Goal: Information Seeking & Learning: Understand process/instructions

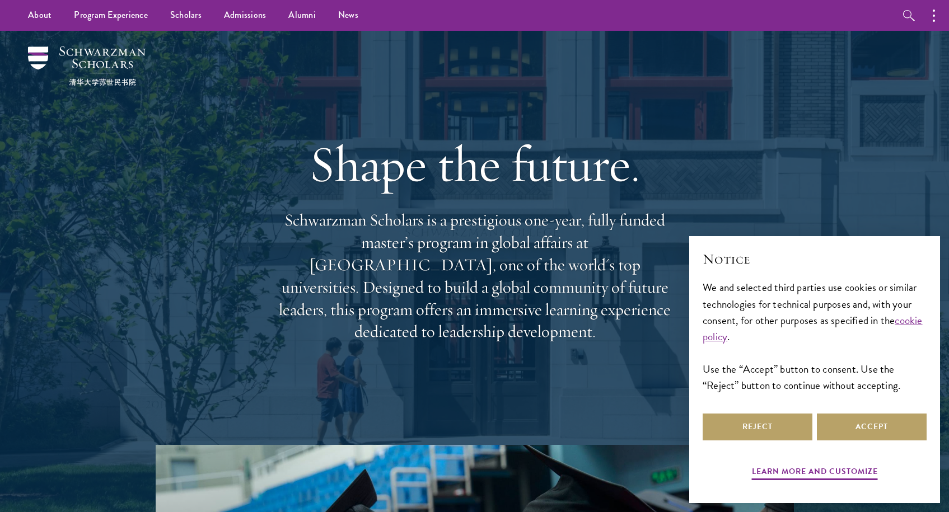
click at [865, 407] on div "Notice We and selected third parties use cookies or similar technologies for te…" at bounding box center [815, 330] width 224 height 161
click at [861, 423] on button "Accept" at bounding box center [872, 427] width 110 height 27
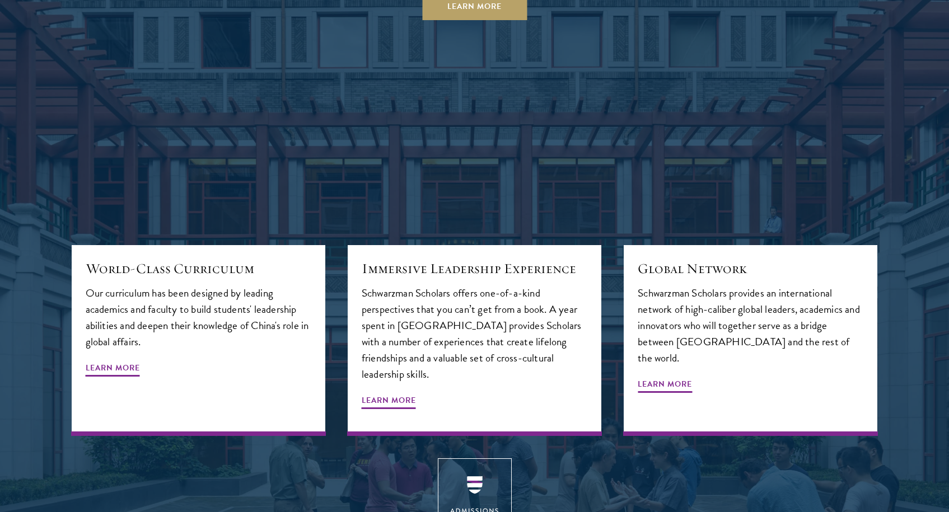
scroll to position [1438, 0]
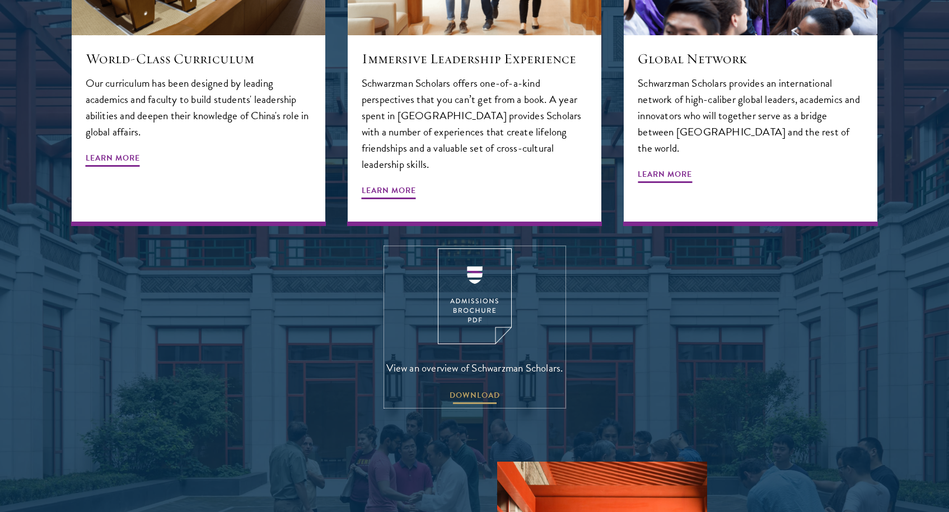
click at [493, 389] on span "DOWNLOAD" at bounding box center [475, 397] width 50 height 17
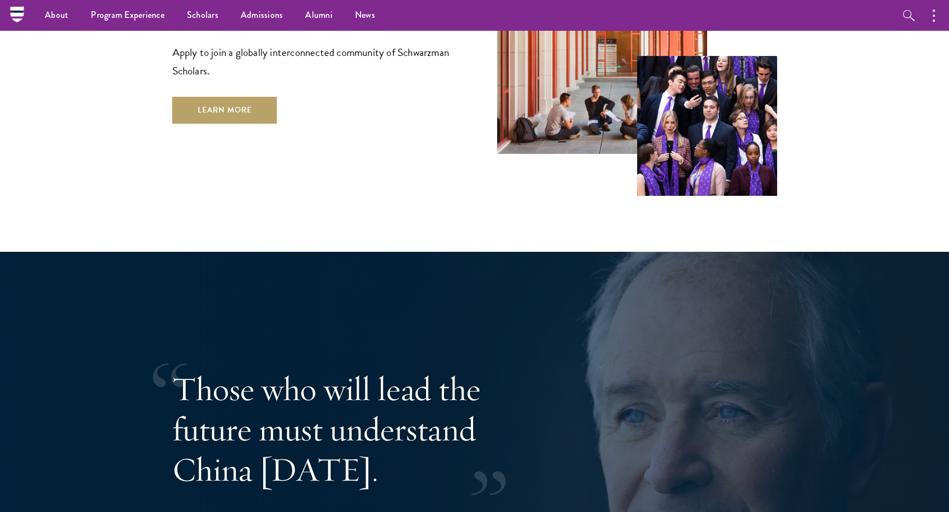
scroll to position [1987, 0]
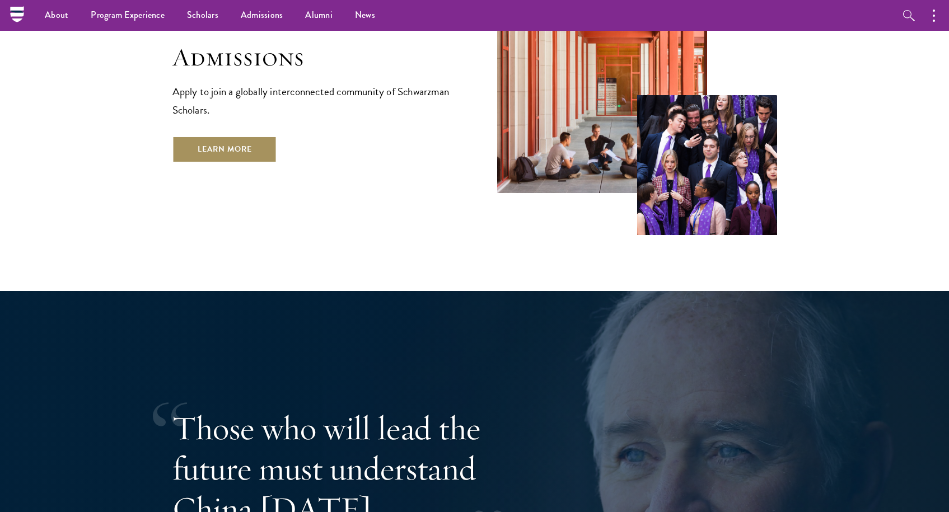
click at [252, 136] on link "Learn More" at bounding box center [224, 149] width 105 height 27
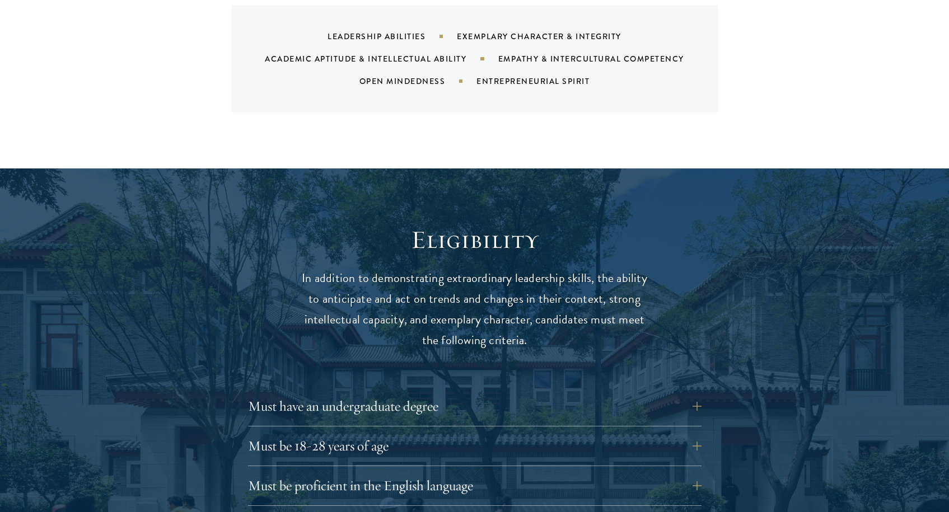
scroll to position [1548, 0]
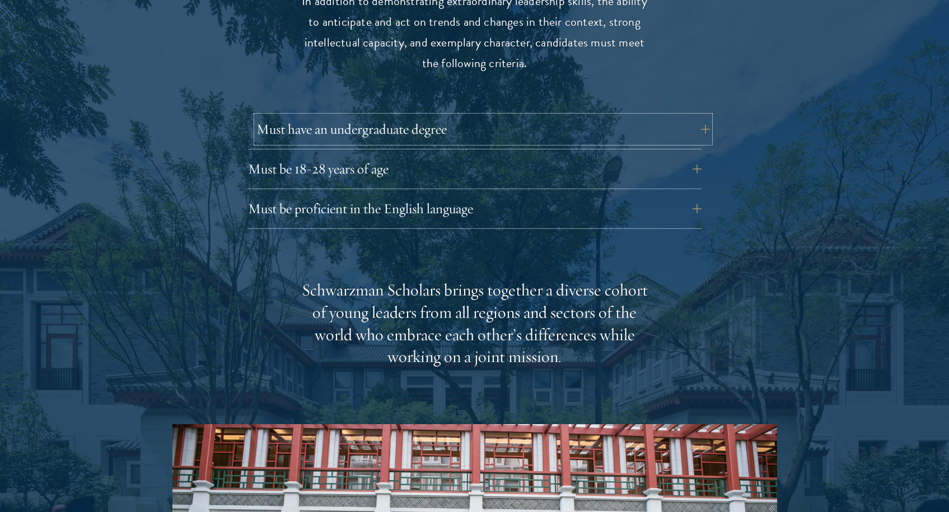
click at [594, 116] on button "Must have an undergraduate degree" at bounding box center [483, 129] width 454 height 27
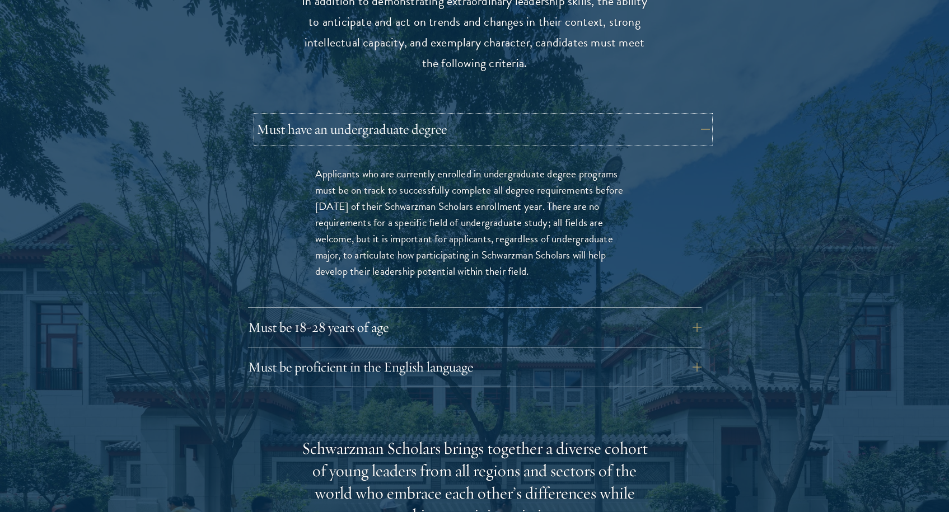
click at [594, 116] on button "Must have an undergraduate degree" at bounding box center [483, 129] width 454 height 27
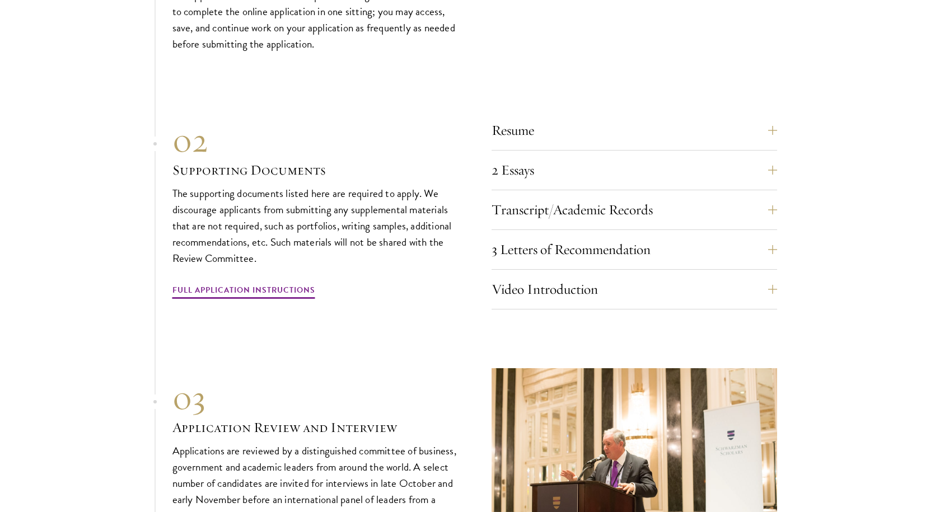
scroll to position [3492, 0]
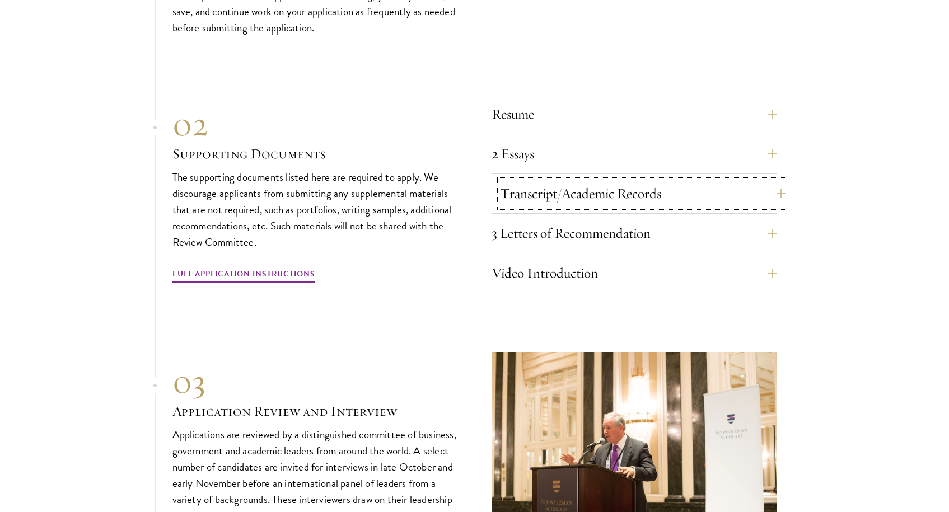
click at [583, 180] on button "Transcript/Academic Records" at bounding box center [643, 193] width 286 height 27
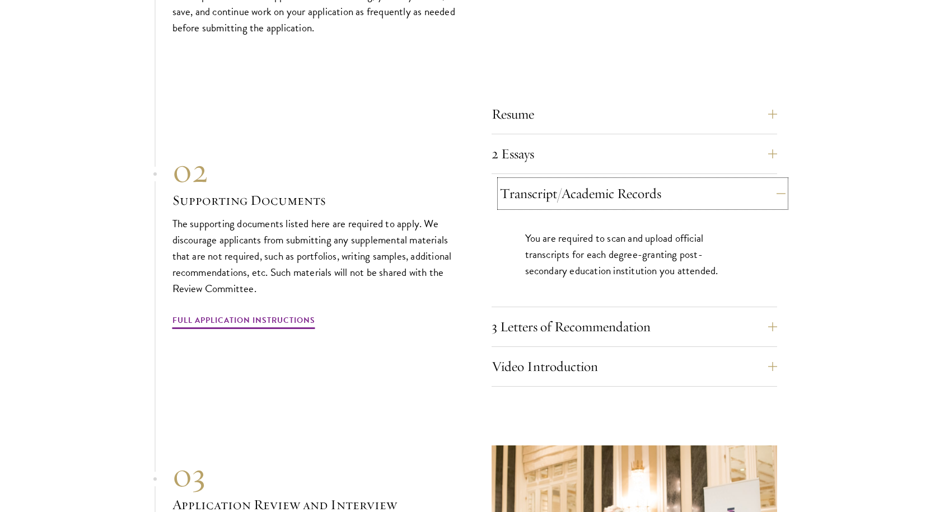
click at [581, 180] on button "Transcript/Academic Records" at bounding box center [643, 193] width 286 height 27
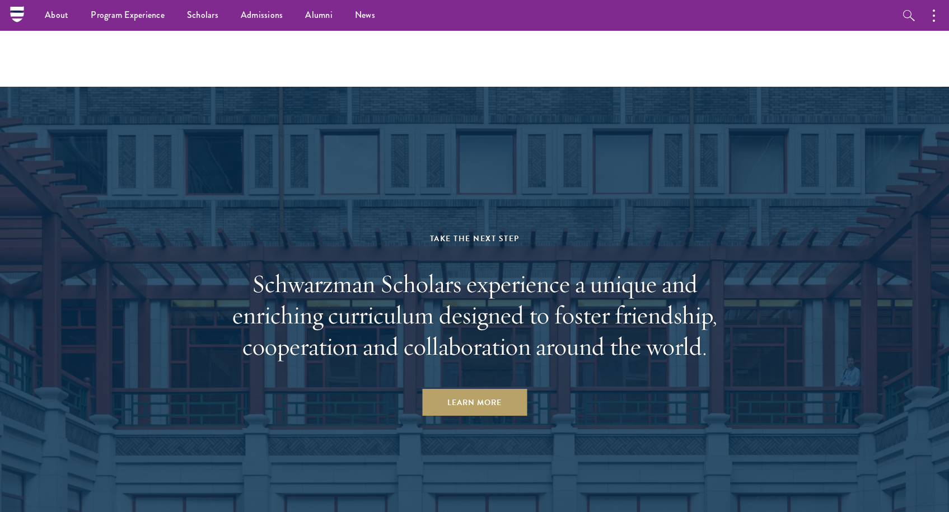
scroll to position [5044, 0]
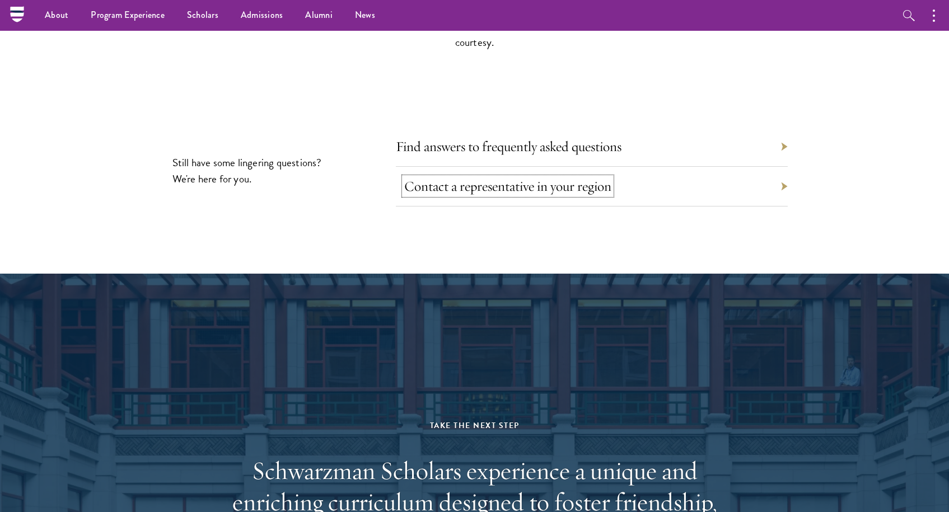
click at [488, 178] on link "Contact a representative in your region" at bounding box center [507, 186] width 207 height 17
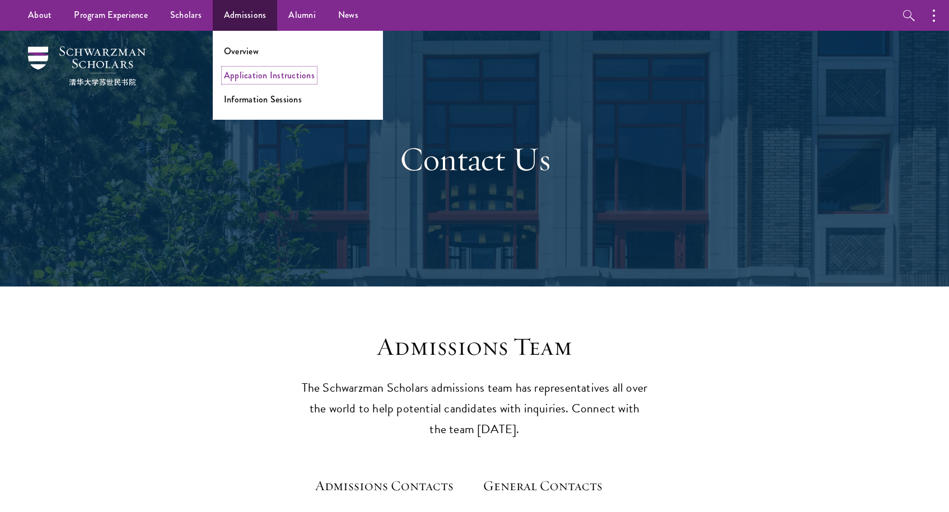
click at [253, 72] on link "Application Instructions" at bounding box center [269, 75] width 91 height 13
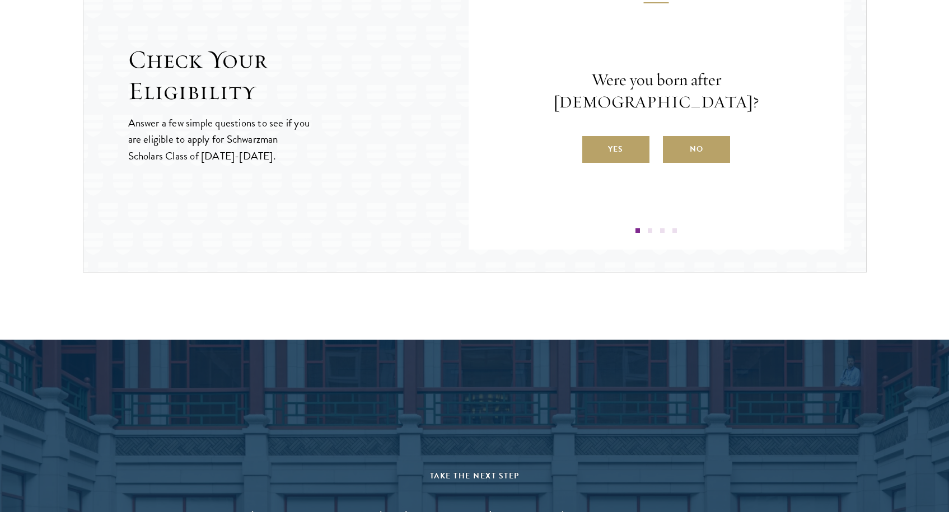
scroll to position [1271, 0]
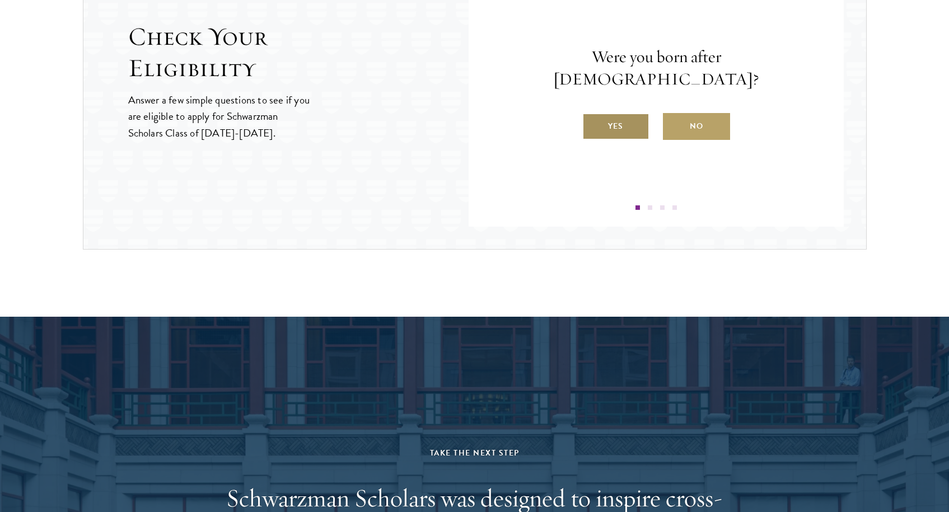
click at [607, 116] on label "Yes" at bounding box center [615, 126] width 67 height 27
click at [593, 116] on input "Yes" at bounding box center [587, 119] width 10 height 10
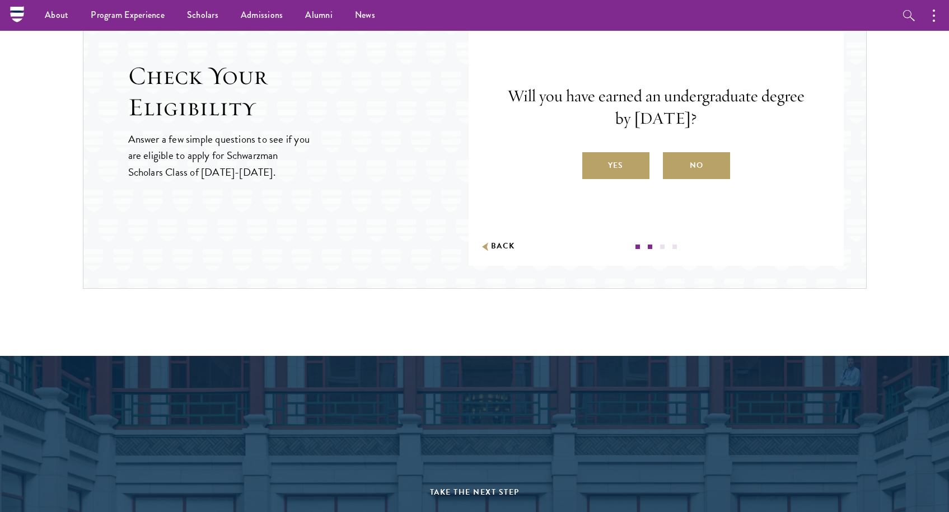
scroll to position [1226, 0]
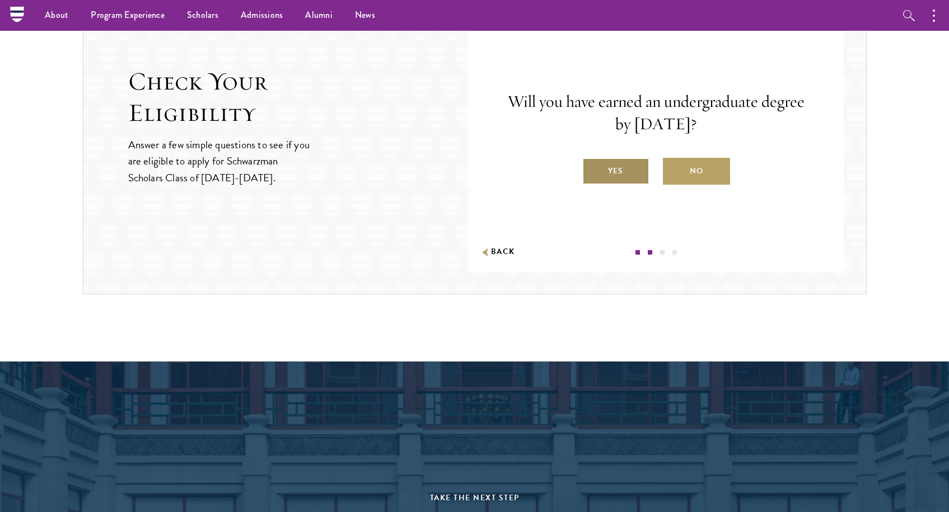
click at [618, 162] on label "Yes" at bounding box center [615, 171] width 67 height 27
click at [593, 162] on input "Yes" at bounding box center [587, 164] width 10 height 10
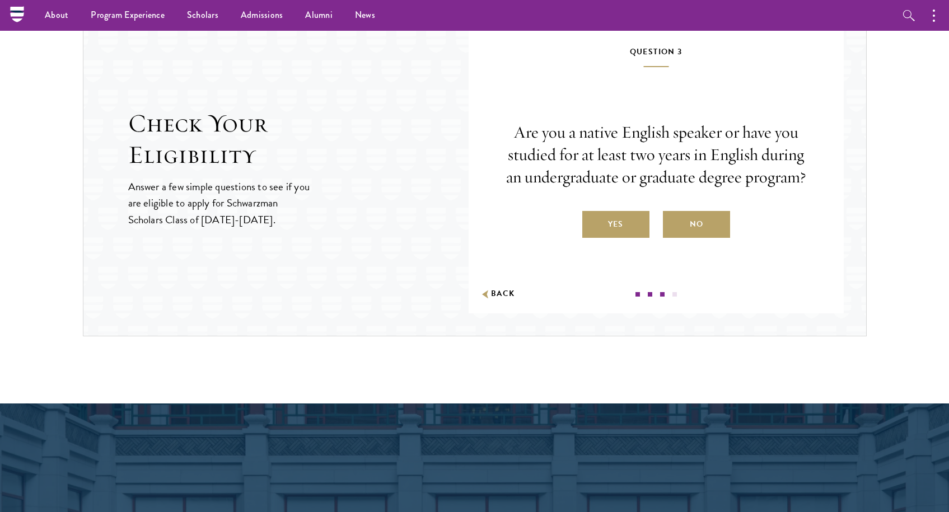
scroll to position [1176, 0]
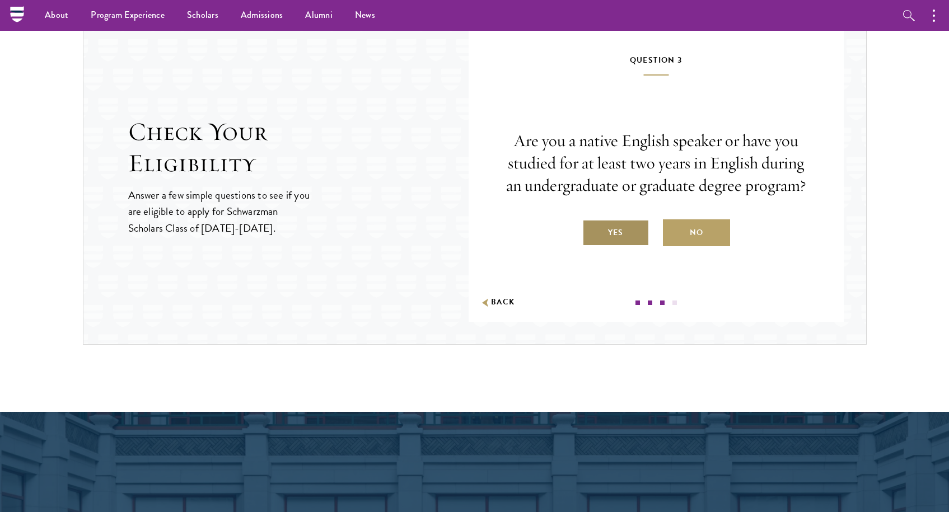
click at [631, 233] on label "Yes" at bounding box center [615, 233] width 67 height 27
click at [593, 231] on input "Yes" at bounding box center [587, 226] width 10 height 10
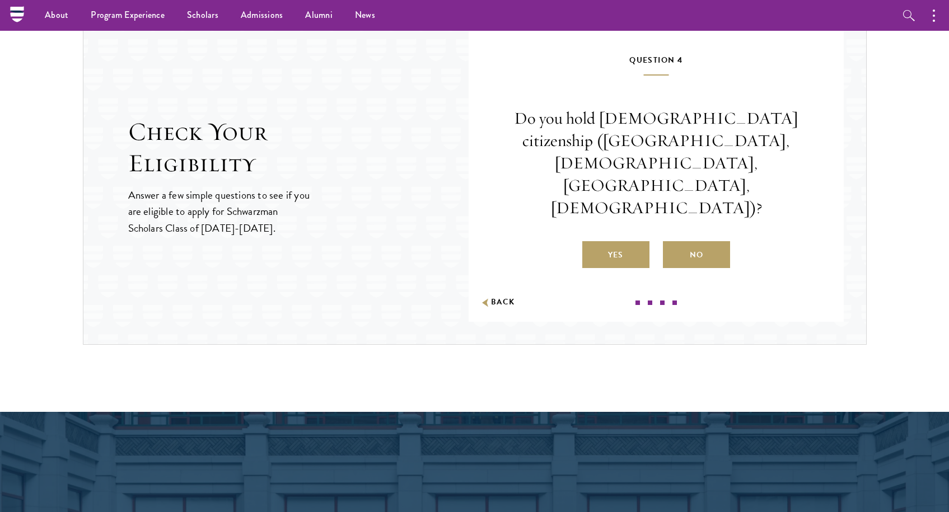
scroll to position [1124, 0]
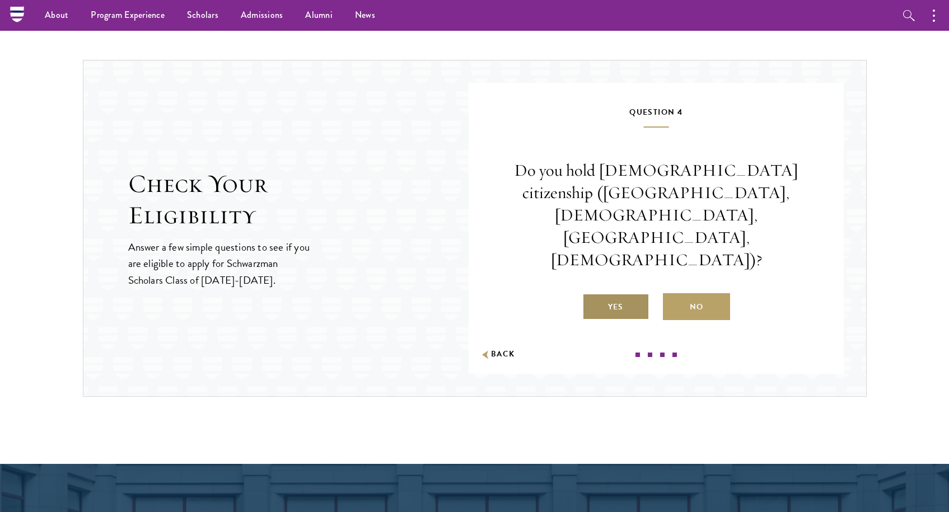
click at [629, 293] on label "Yes" at bounding box center [615, 306] width 67 height 27
click at [593, 295] on input "Yes" at bounding box center [587, 300] width 10 height 10
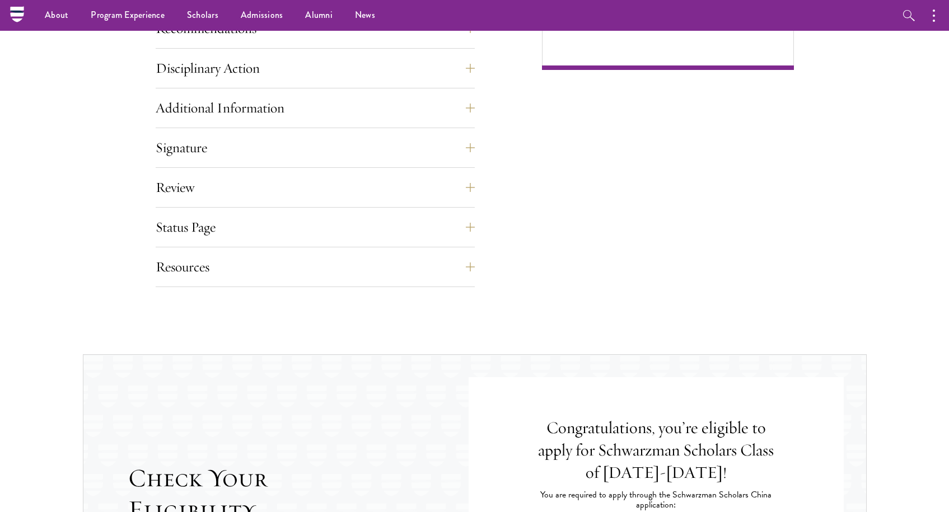
scroll to position [680, 0]
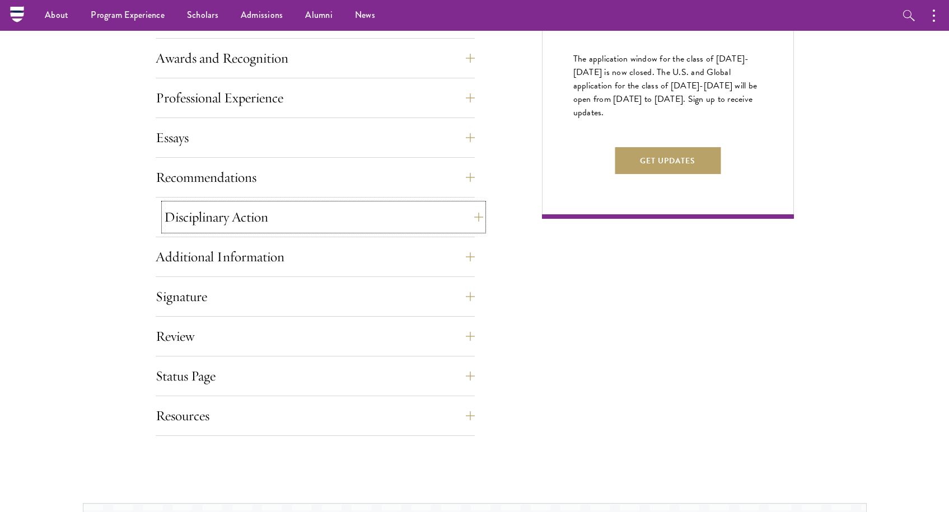
click at [374, 217] on button "Disciplinary Action" at bounding box center [323, 217] width 319 height 27
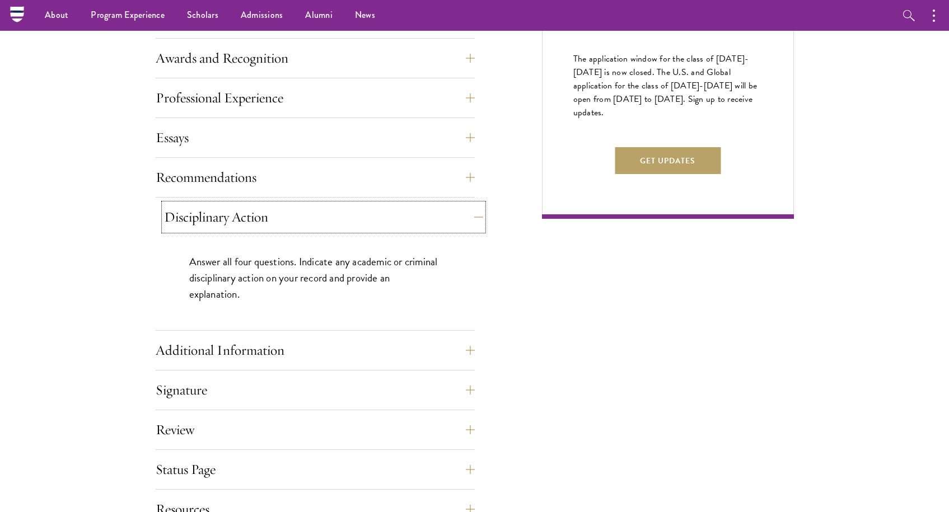
click at [374, 217] on button "Disciplinary Action" at bounding box center [323, 217] width 319 height 27
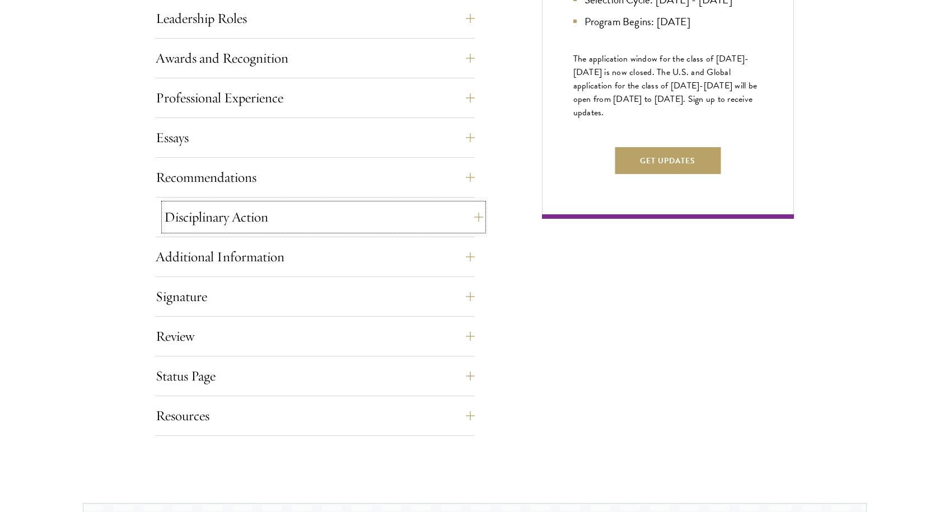
scroll to position [701, 0]
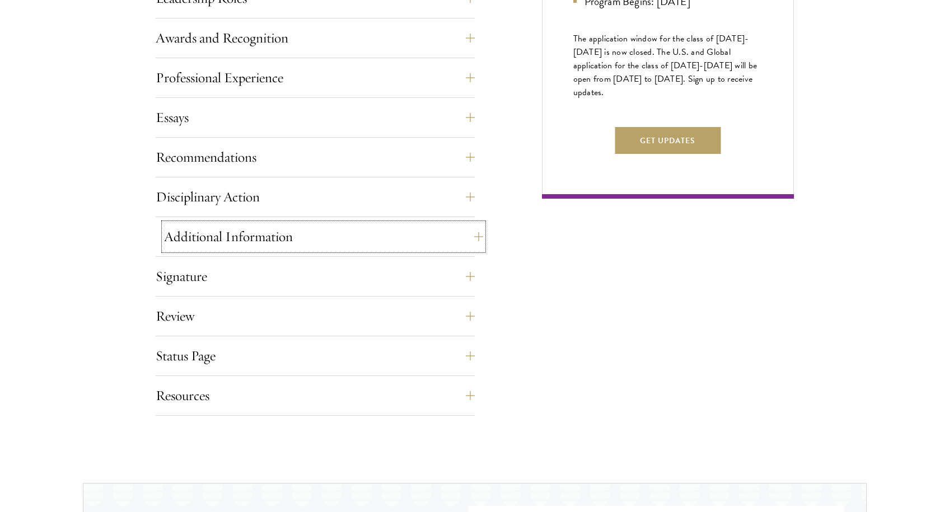
click at [344, 229] on button "Additional Information" at bounding box center [323, 236] width 319 height 27
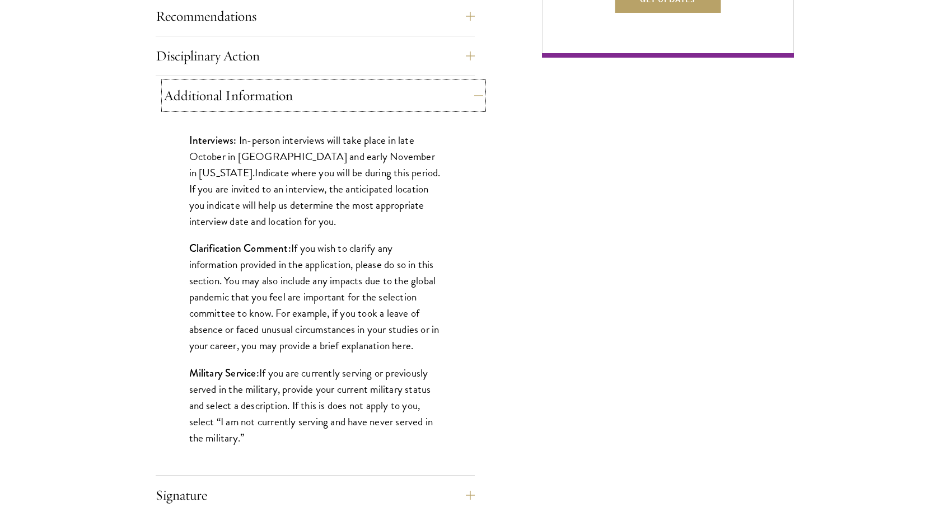
scroll to position [843, 0]
click at [183, 91] on button "Additional Information" at bounding box center [323, 94] width 319 height 27
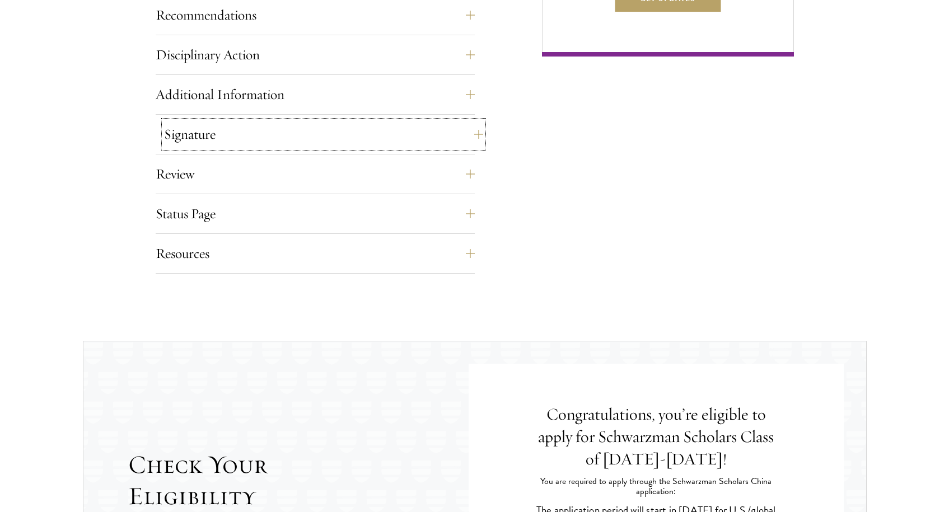
click at [212, 141] on button "Signature" at bounding box center [323, 134] width 319 height 27
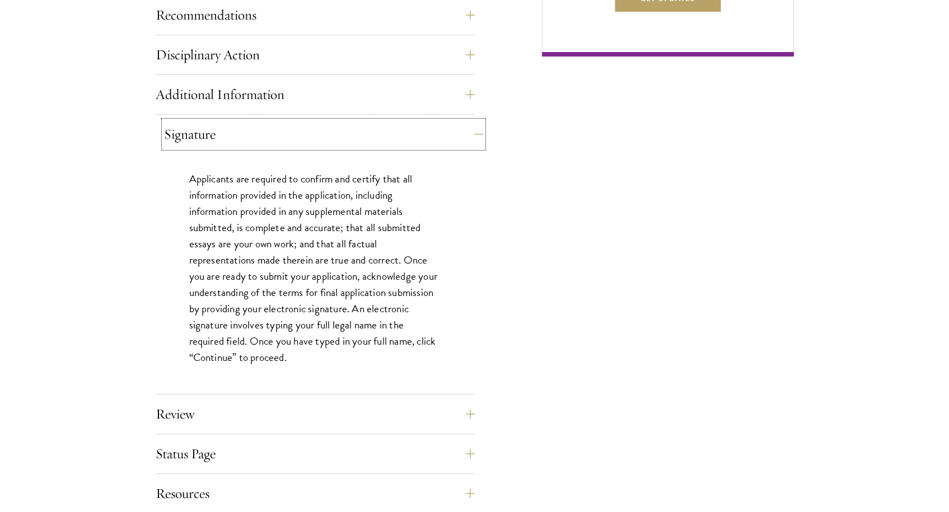
click at [212, 141] on button "Signature" at bounding box center [323, 134] width 319 height 27
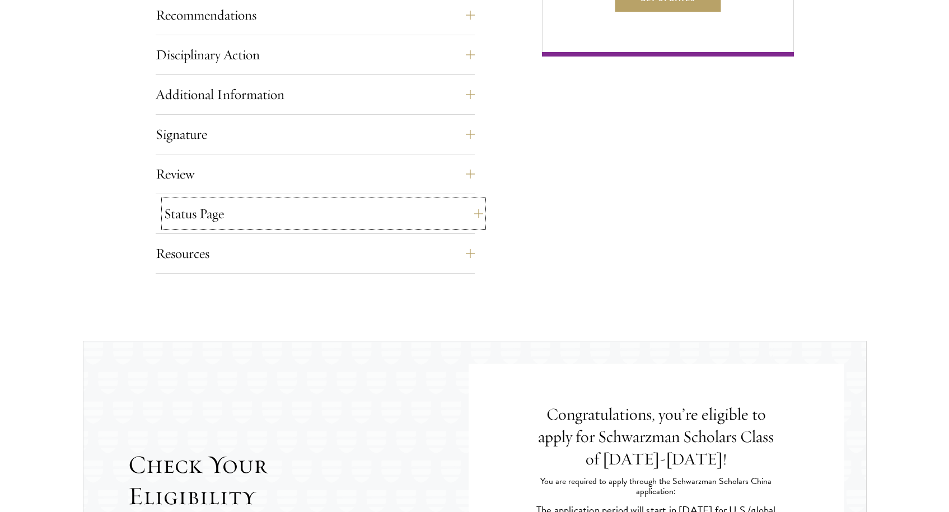
click at [287, 224] on button "Status Page" at bounding box center [323, 213] width 319 height 27
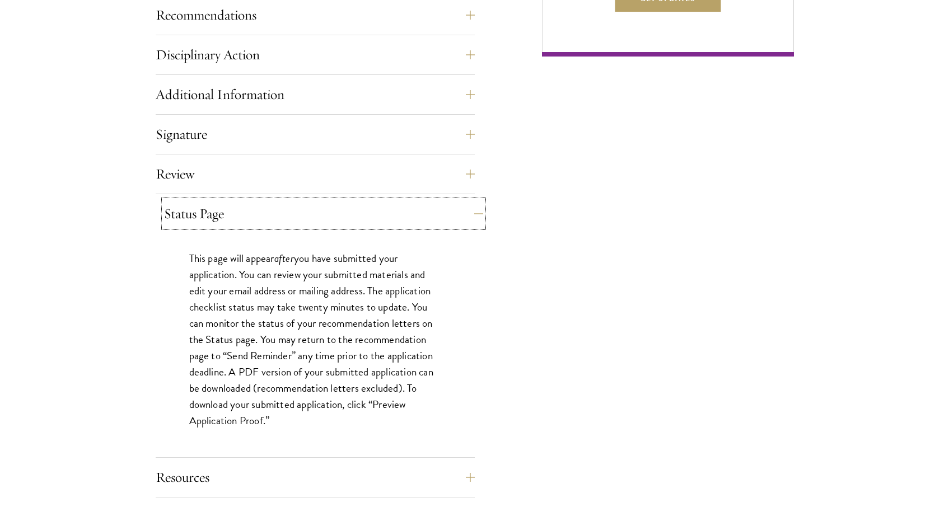
click at [287, 224] on button "Status Page" at bounding box center [323, 213] width 319 height 27
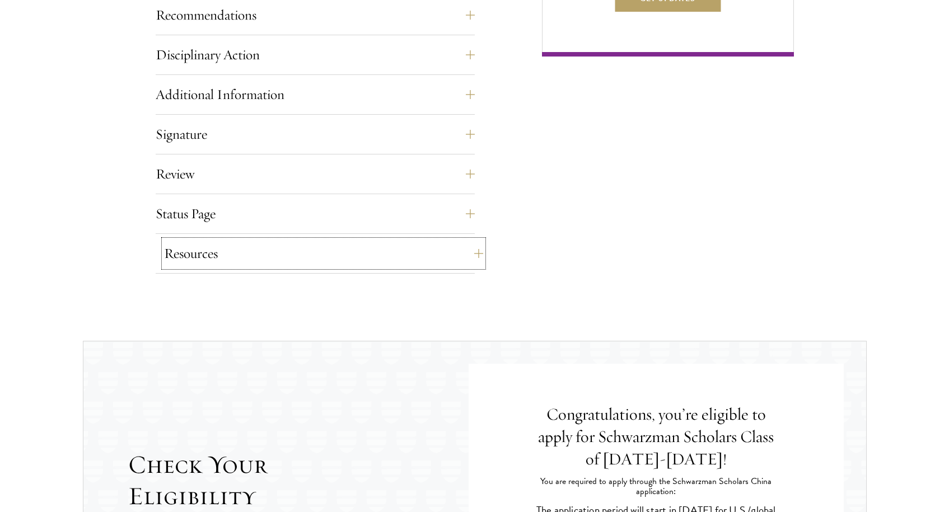
click at [257, 251] on button "Resources" at bounding box center [323, 253] width 319 height 27
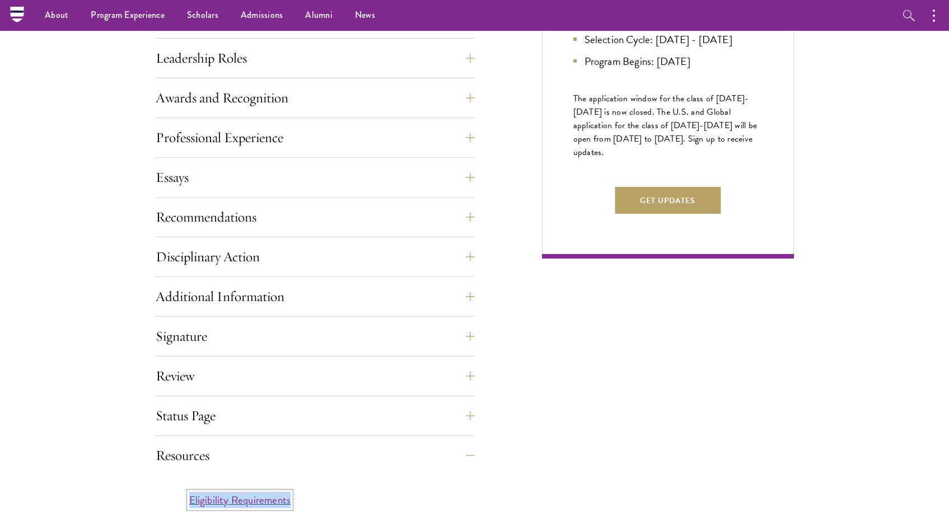
scroll to position [596, 0]
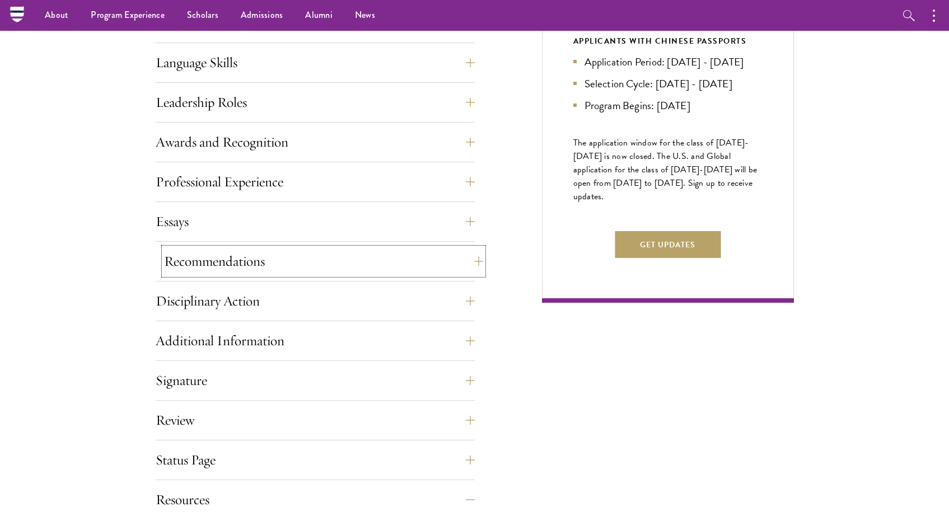
click at [320, 265] on button "Recommendations" at bounding box center [323, 261] width 319 height 27
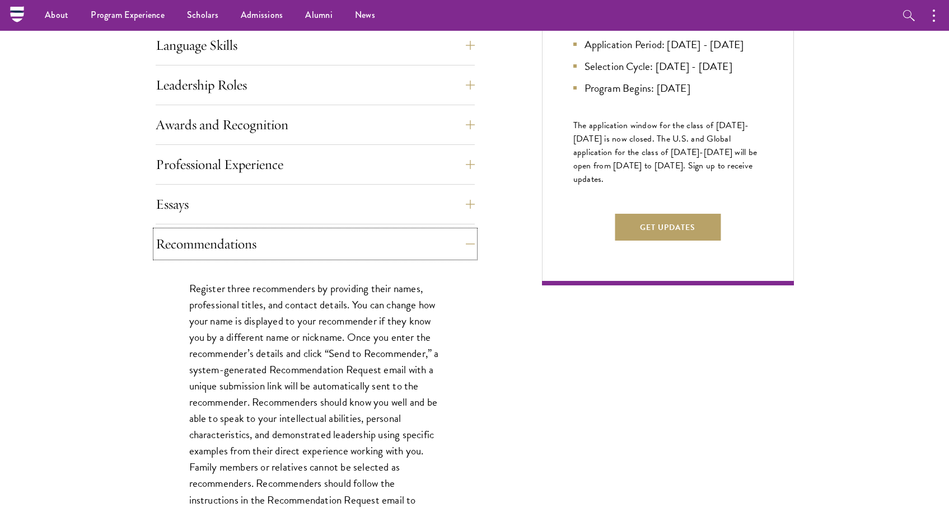
scroll to position [565, 0]
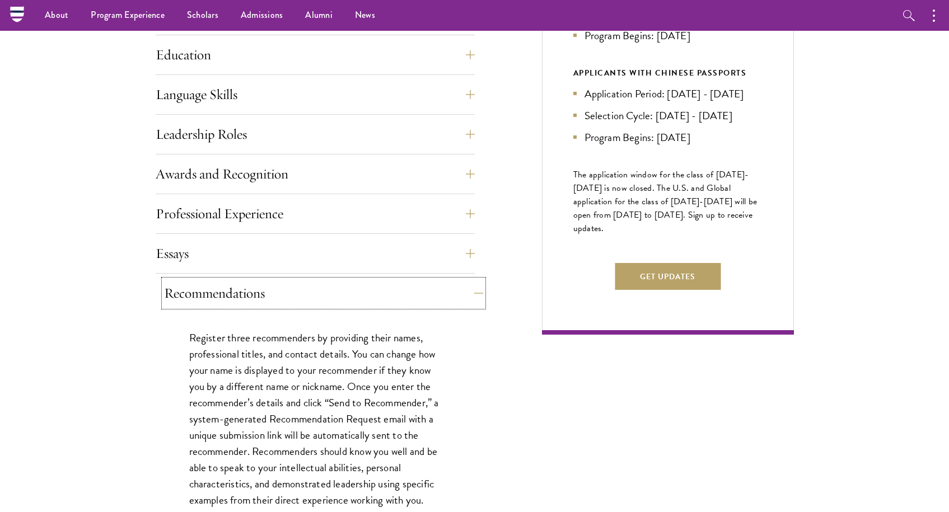
click at [195, 290] on button "Recommendations" at bounding box center [323, 293] width 319 height 27
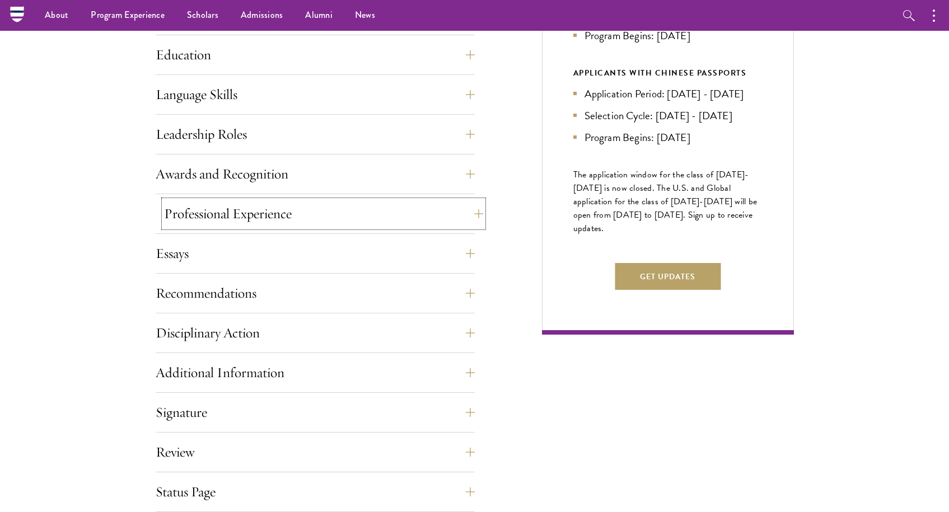
click at [246, 222] on button "Professional Experience" at bounding box center [323, 213] width 319 height 27
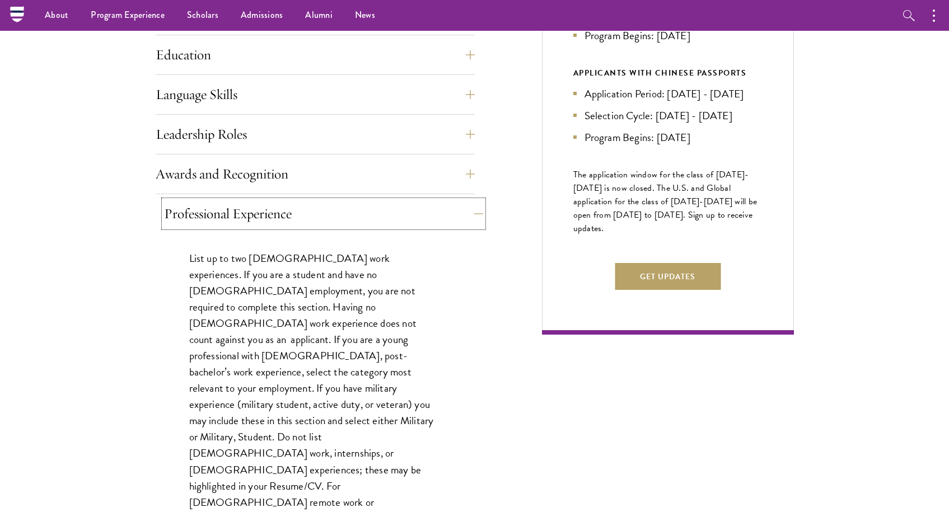
click at [246, 222] on button "Professional Experience" at bounding box center [323, 213] width 319 height 27
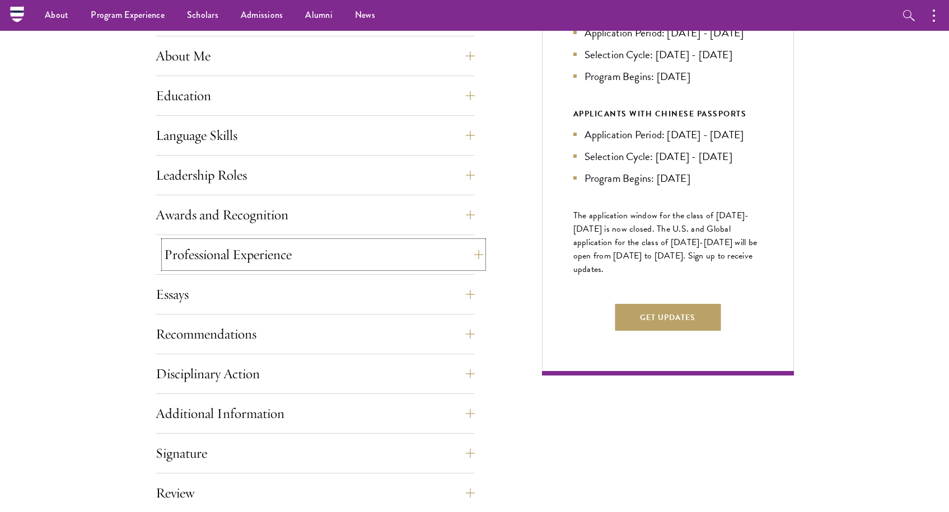
scroll to position [514, 0]
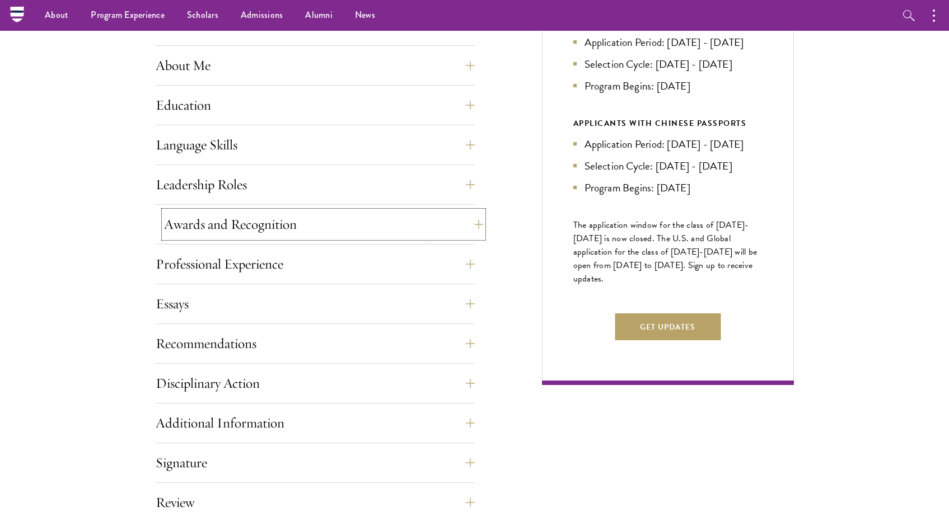
click at [223, 214] on button "Awards and Recognition" at bounding box center [323, 224] width 319 height 27
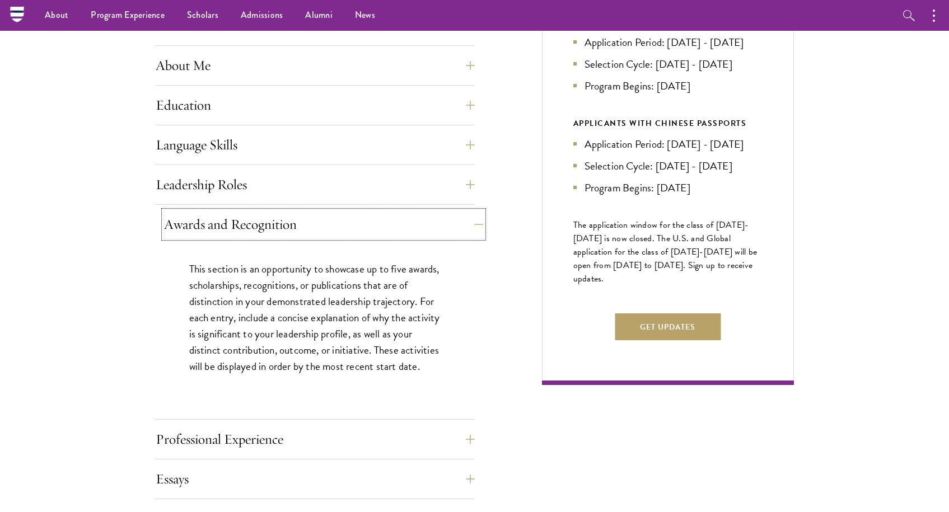
click at [230, 215] on button "Awards and Recognition" at bounding box center [323, 224] width 319 height 27
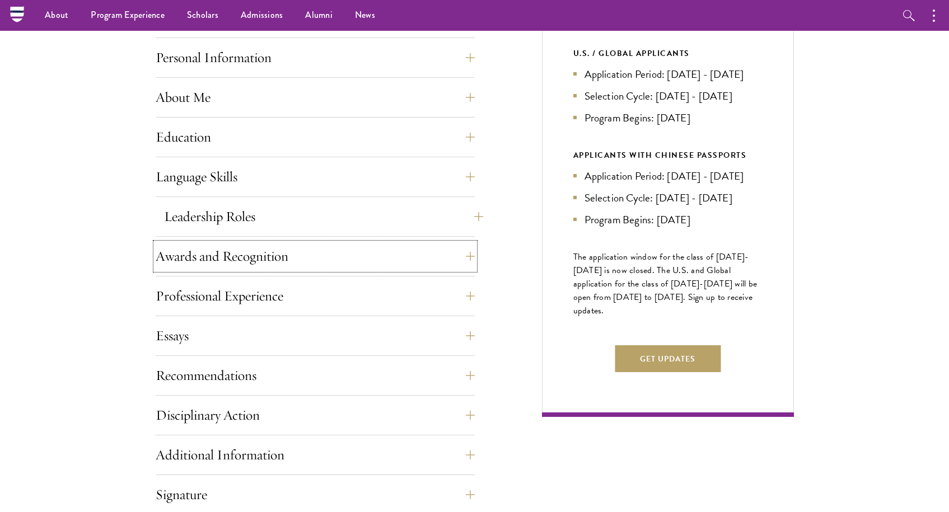
scroll to position [474, 0]
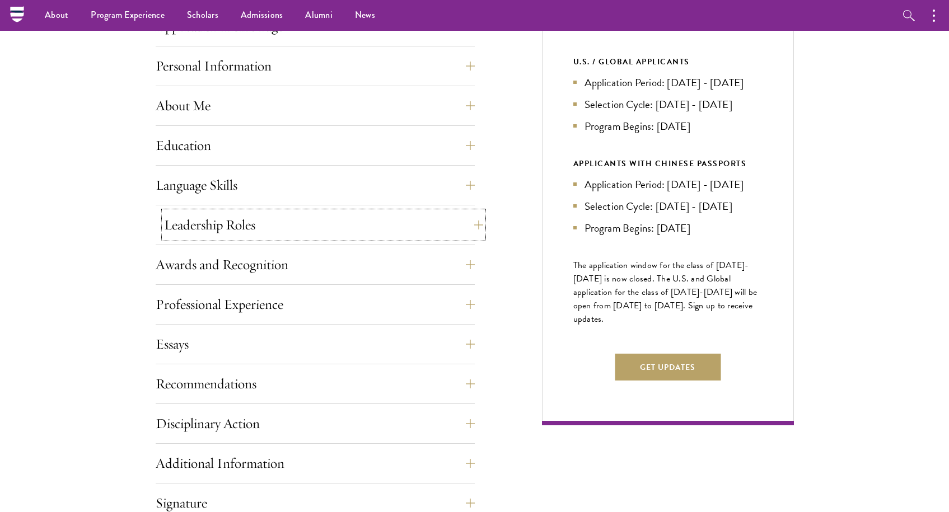
click at [209, 214] on button "Leadership Roles" at bounding box center [323, 225] width 319 height 27
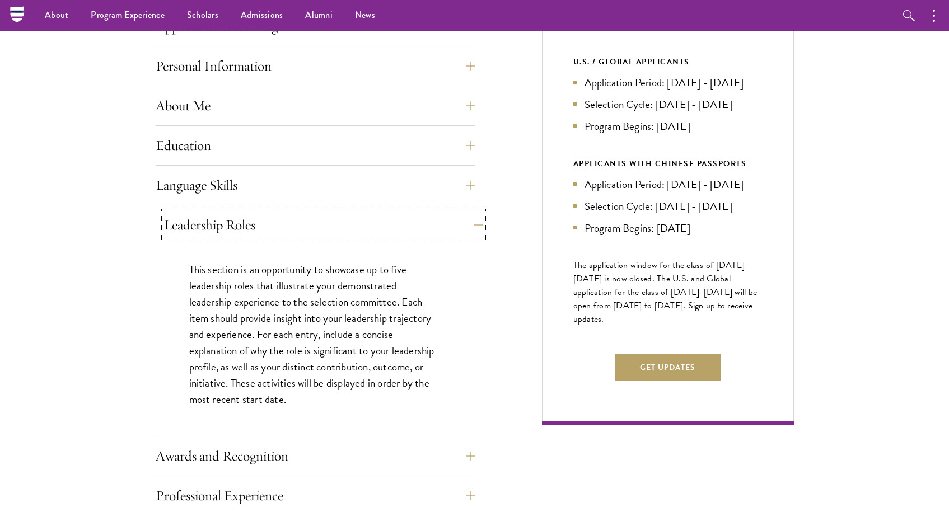
click at [202, 216] on button "Leadership Roles" at bounding box center [323, 225] width 319 height 27
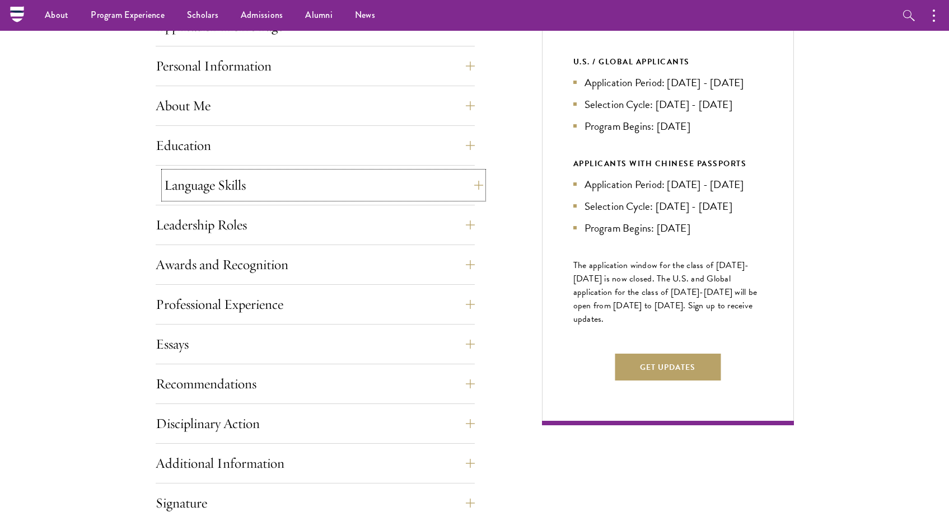
click at [213, 191] on button "Language Skills" at bounding box center [323, 185] width 319 height 27
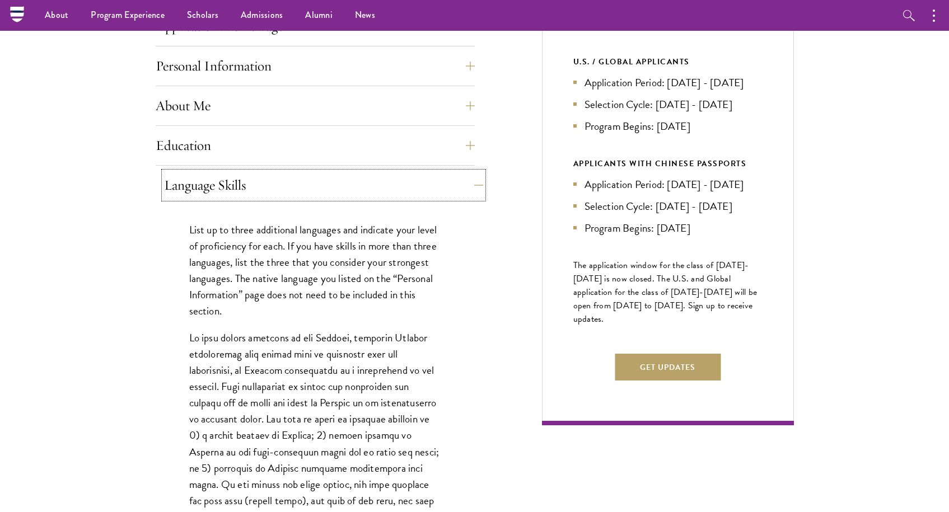
click at [213, 191] on button "Language Skills" at bounding box center [323, 185] width 319 height 27
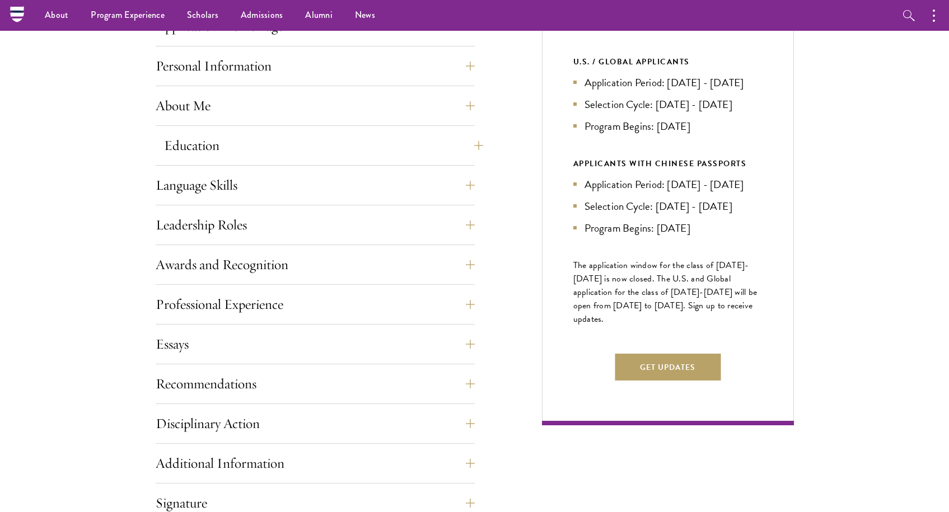
click at [193, 153] on button "Education" at bounding box center [323, 145] width 319 height 27
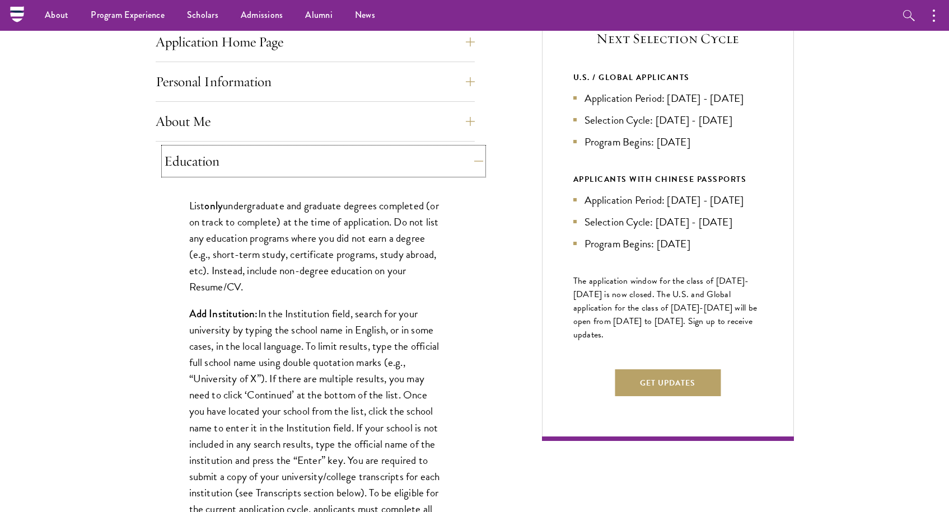
scroll to position [453, 0]
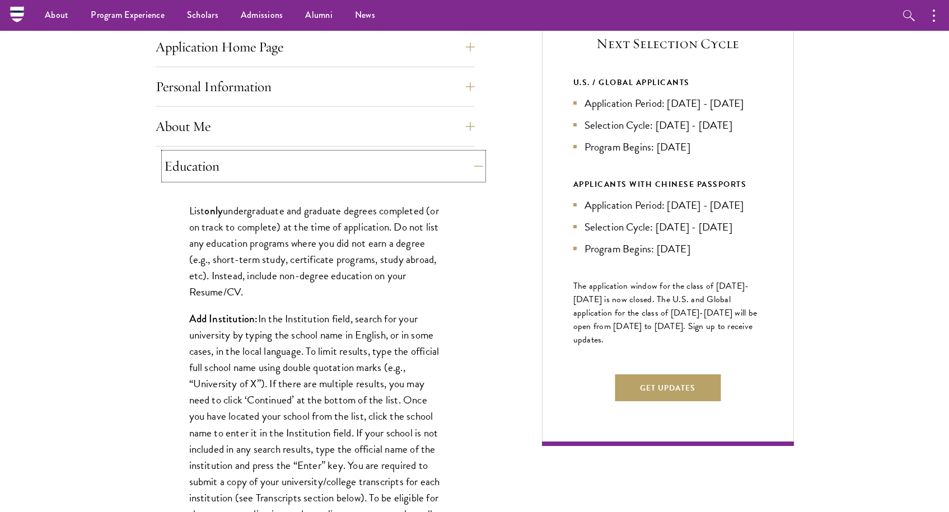
click at [228, 158] on button "Education" at bounding box center [323, 166] width 319 height 27
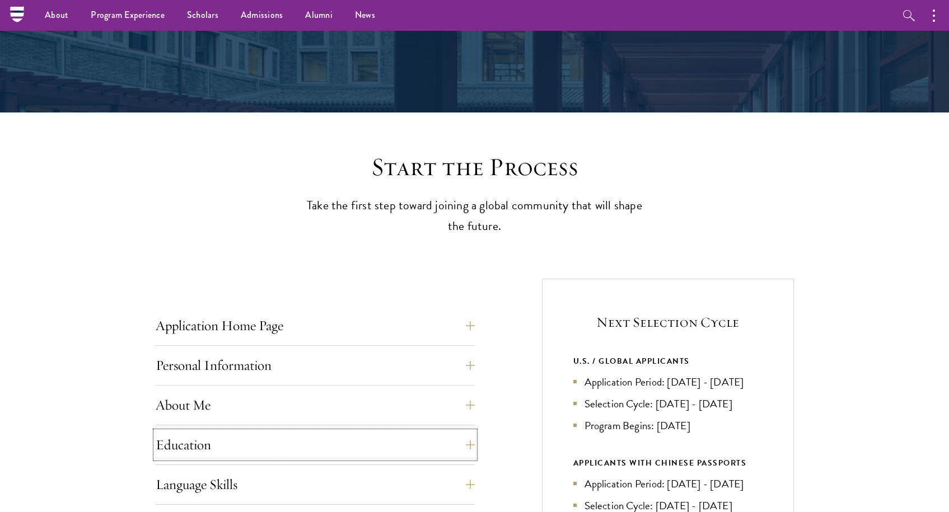
scroll to position [0, 0]
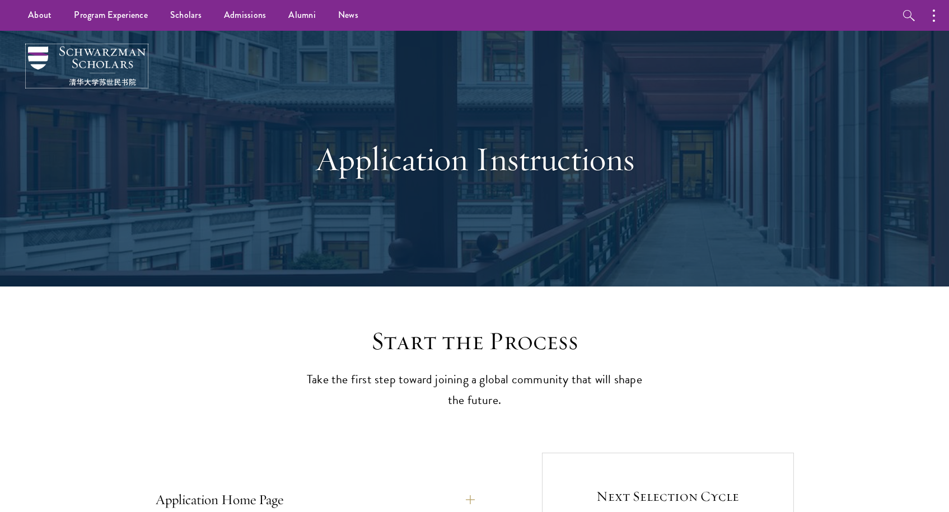
click at [39, 54] on img at bounding box center [87, 65] width 118 height 39
